Goal: Browse casually

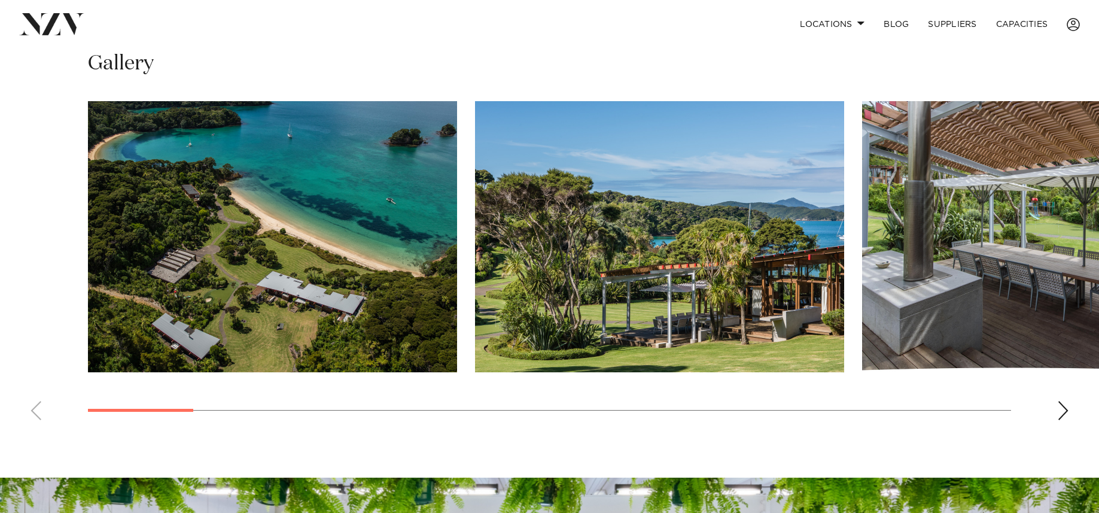
scroll to position [882, 0]
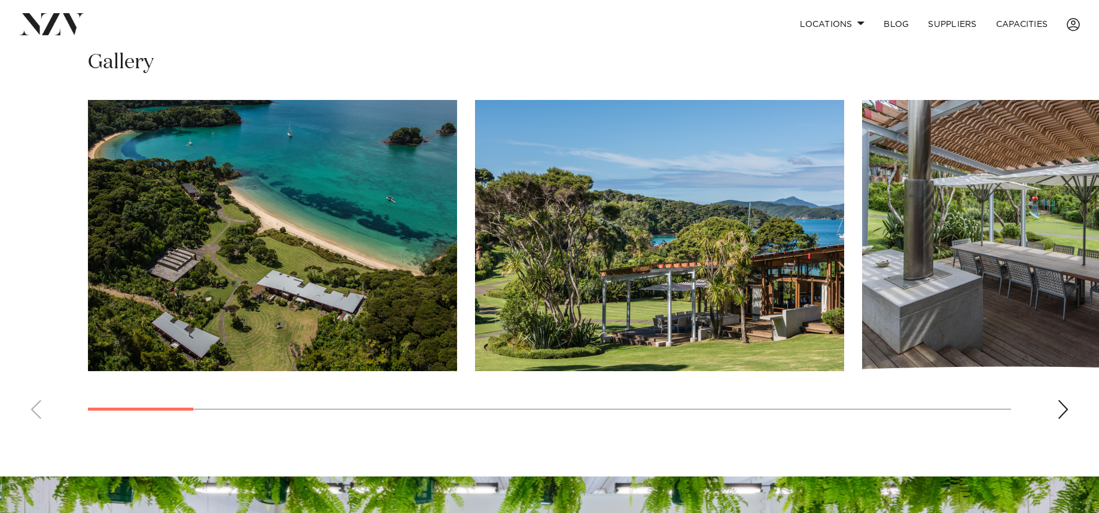
click at [1066, 410] on div "Next slide" at bounding box center [1063, 409] width 12 height 19
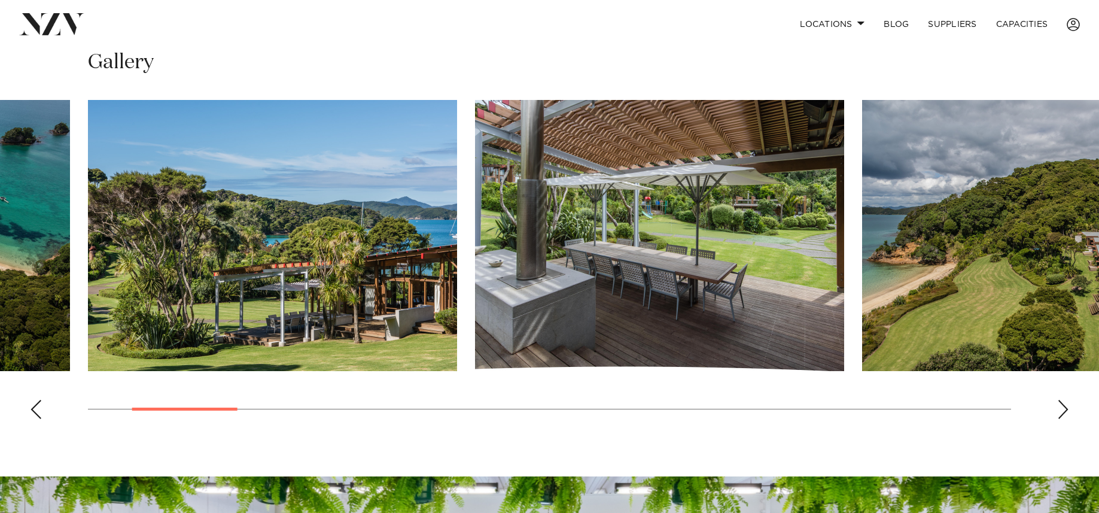
click at [1066, 410] on div "Next slide" at bounding box center [1063, 409] width 12 height 19
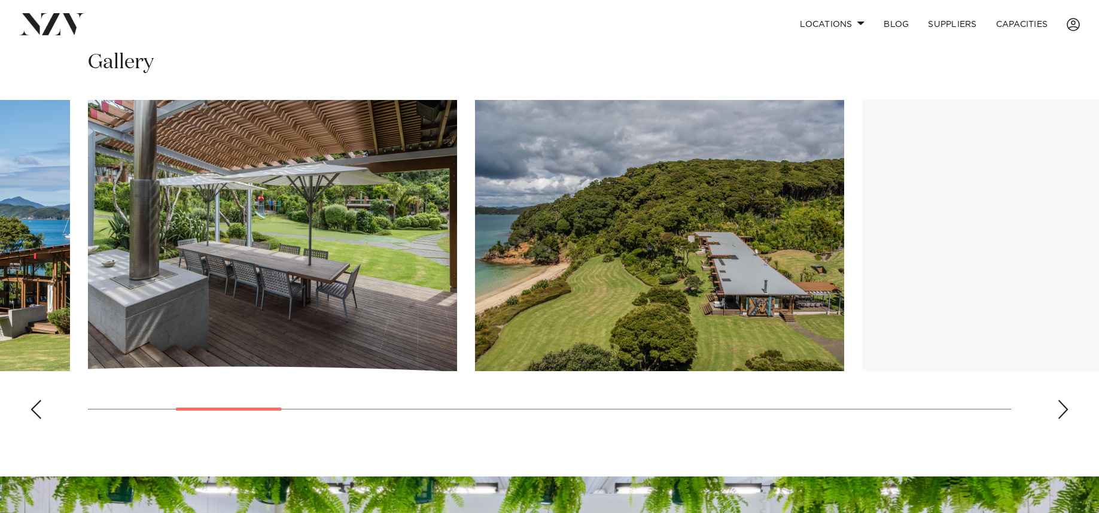
click at [1066, 410] on div "Next slide" at bounding box center [1063, 409] width 12 height 19
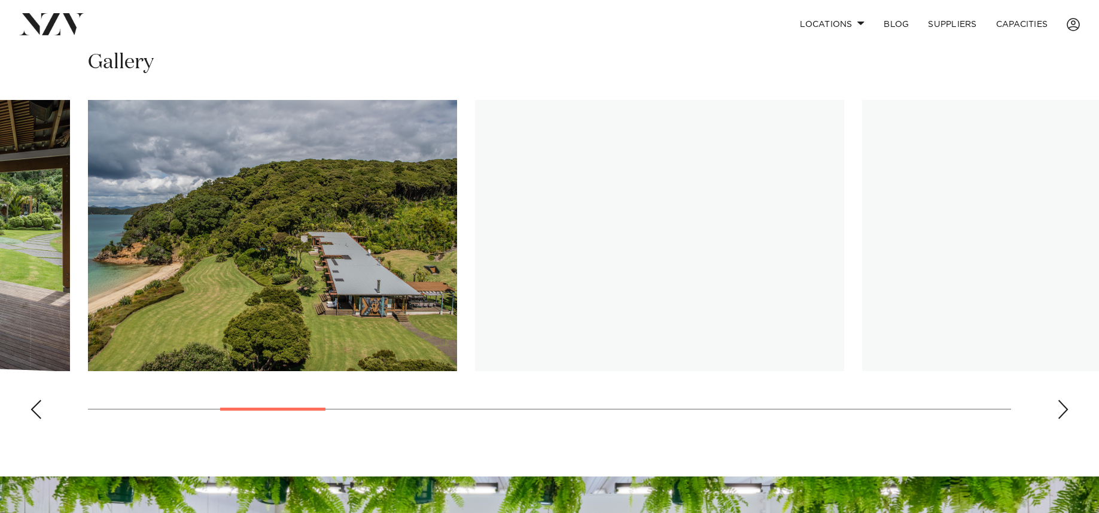
click at [1066, 410] on div "Next slide" at bounding box center [1063, 409] width 12 height 19
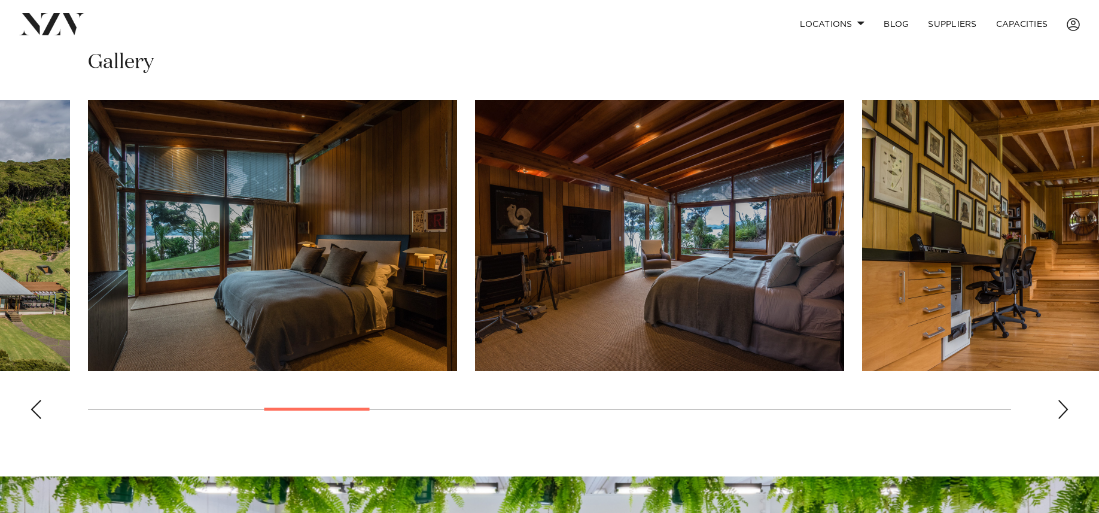
click at [1066, 410] on div "Next slide" at bounding box center [1063, 409] width 12 height 19
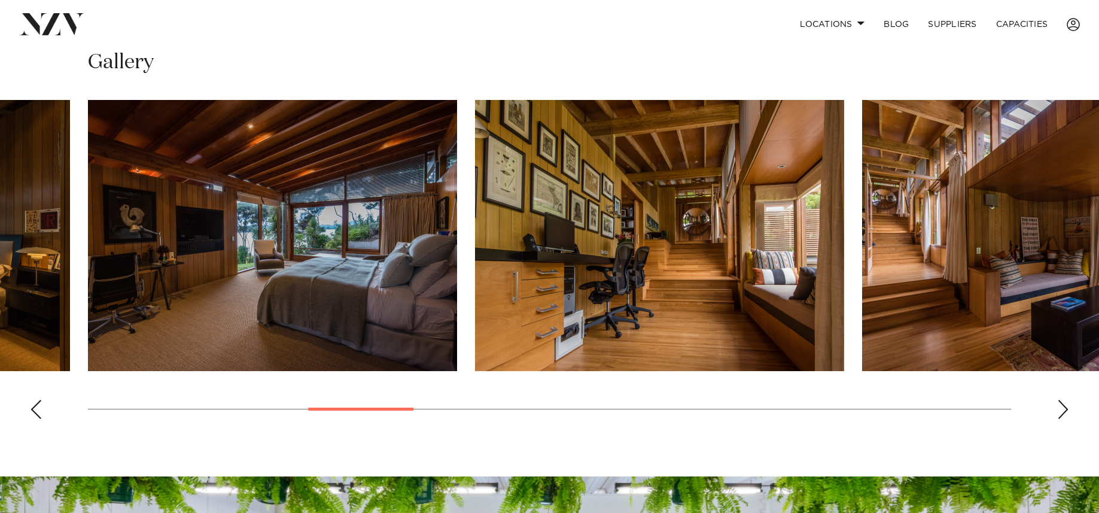
click at [1066, 410] on div "Next slide" at bounding box center [1063, 409] width 12 height 19
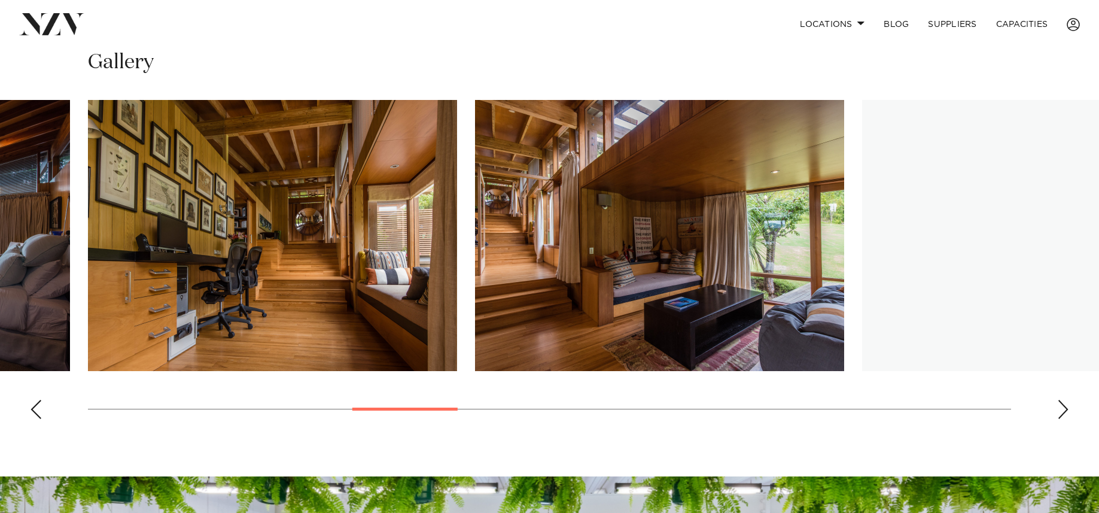
click at [1066, 410] on div "Next slide" at bounding box center [1063, 409] width 12 height 19
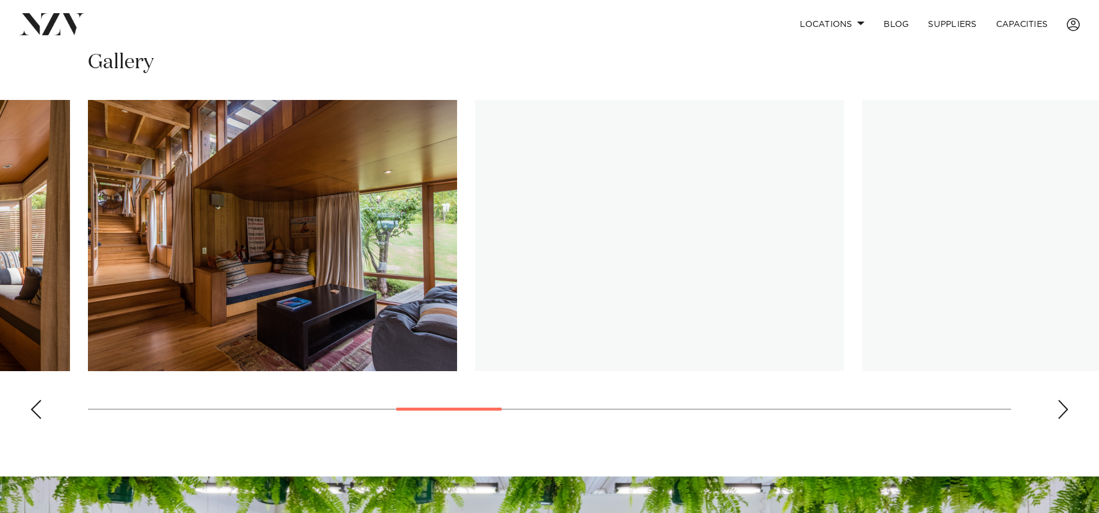
click at [1066, 410] on div "Next slide" at bounding box center [1063, 409] width 12 height 19
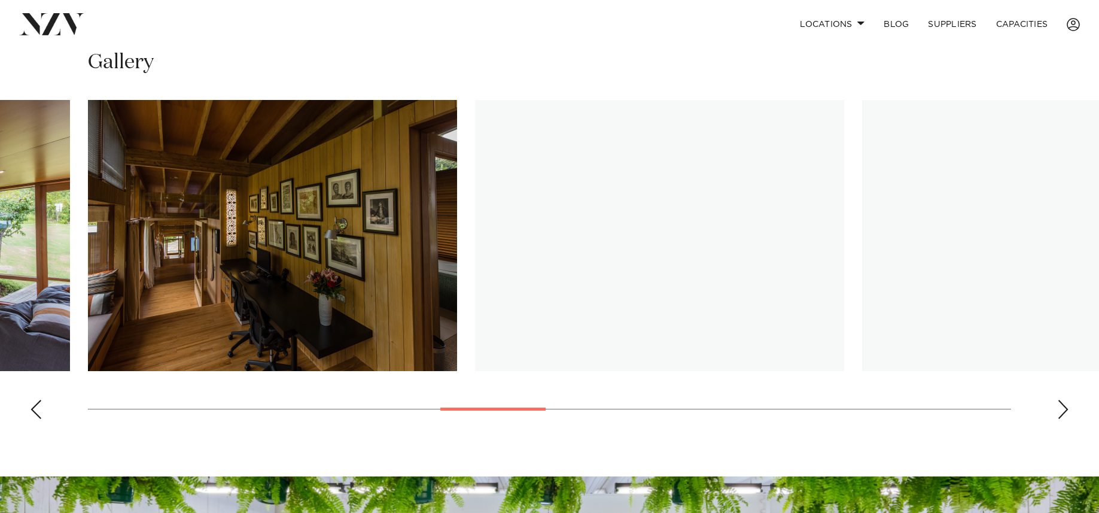
click at [1066, 410] on div "Next slide" at bounding box center [1063, 409] width 12 height 19
